Goal: Task Accomplishment & Management: Complete application form

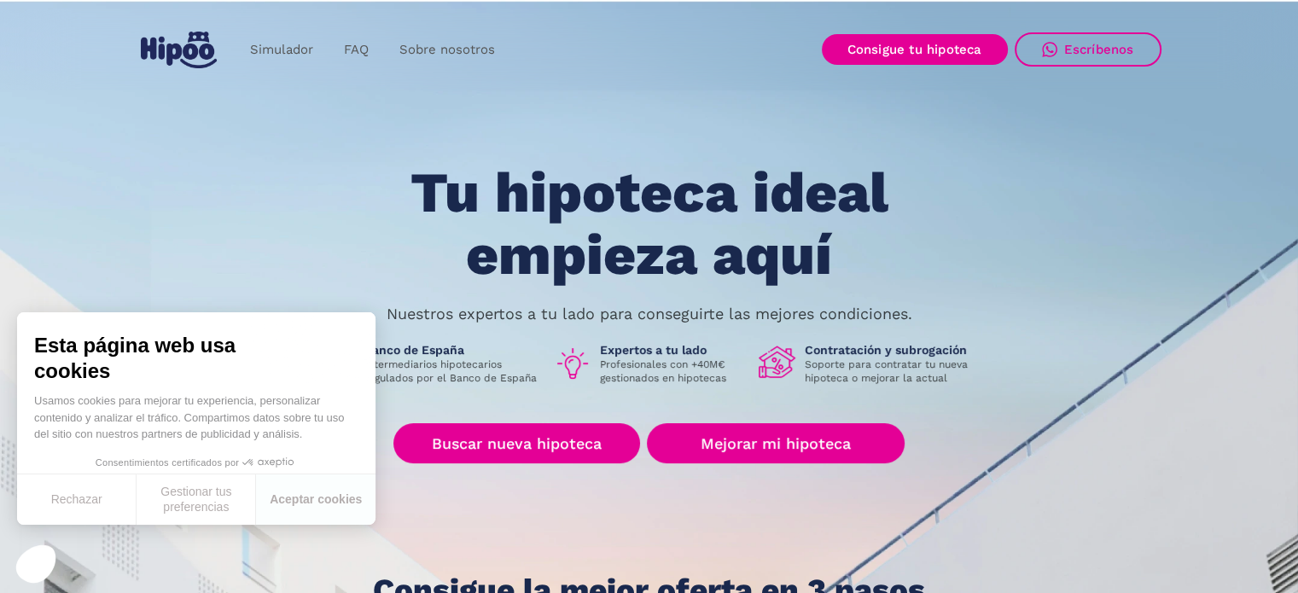
scroll to position [34, 0]
click at [33, 501] on button "Rechazar" at bounding box center [76, 499] width 119 height 50
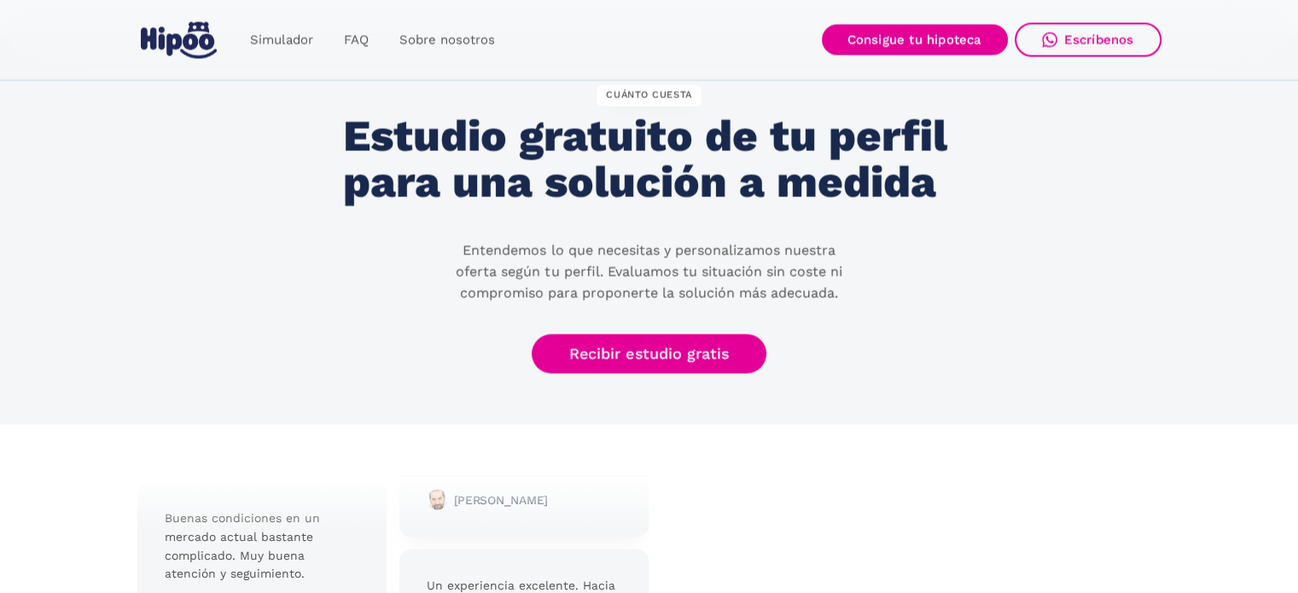
scroll to position [3467, 0]
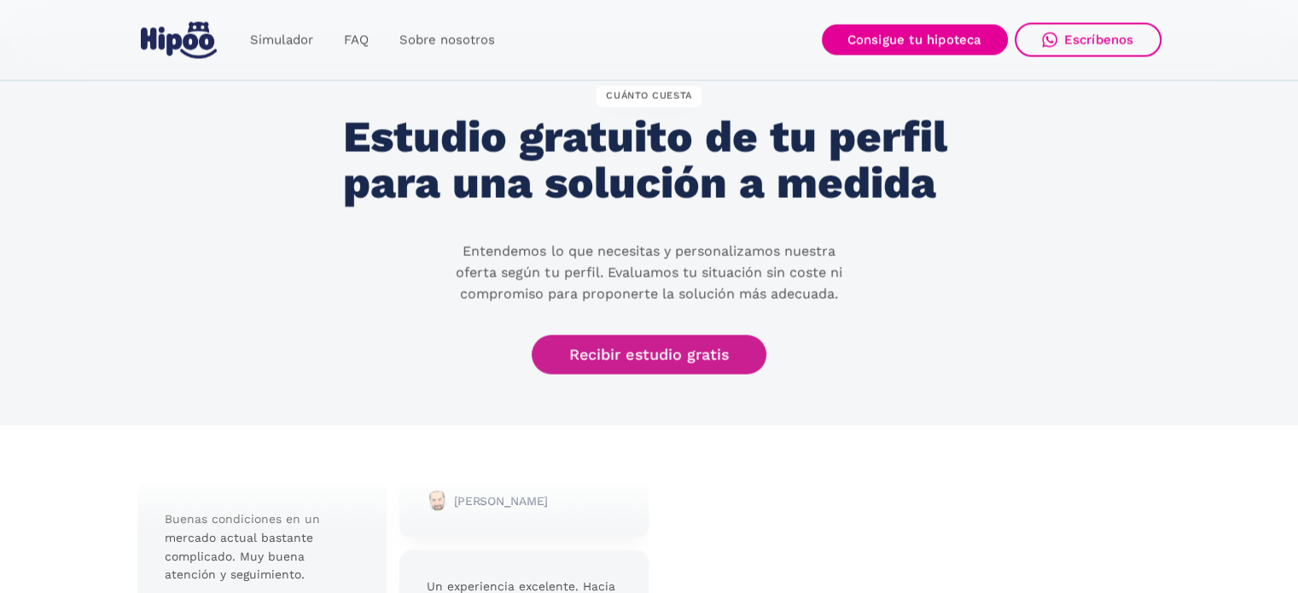
click at [648, 344] on link "Recibir estudio gratis" at bounding box center [649, 355] width 235 height 40
